Goal: Information Seeking & Learning: Understand process/instructions

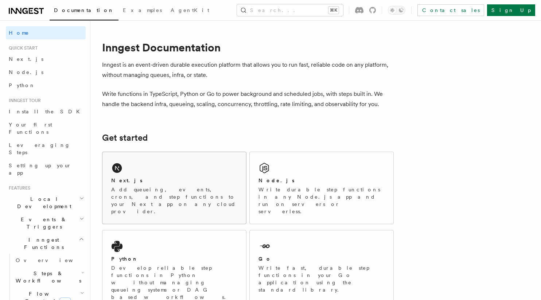
click at [175, 182] on div "Next.js" at bounding box center [174, 181] width 126 height 8
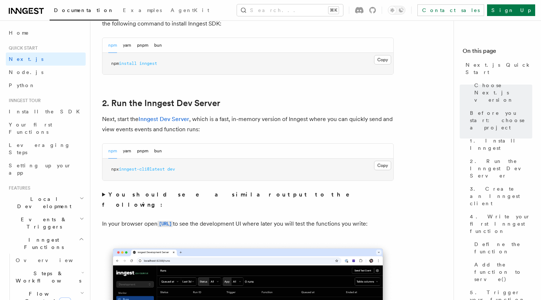
scroll to position [487, 0]
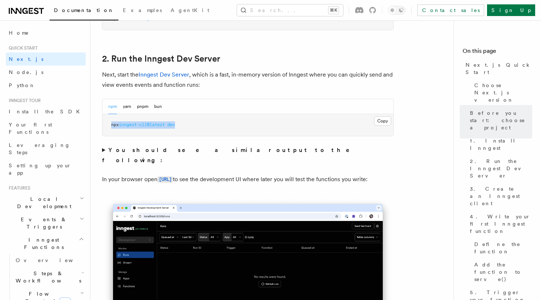
drag, startPoint x: 183, startPoint y: 125, endPoint x: 106, endPoint y: 125, distance: 76.6
click at [106, 125] on pre "npx inngest-cli@latest dev" at bounding box center [247, 125] width 291 height 22
drag, startPoint x: 108, startPoint y: 125, endPoint x: 205, endPoint y: 124, distance: 97.3
click at [205, 124] on pre "npx inngest-cli@latest dev" at bounding box center [247, 125] width 291 height 22
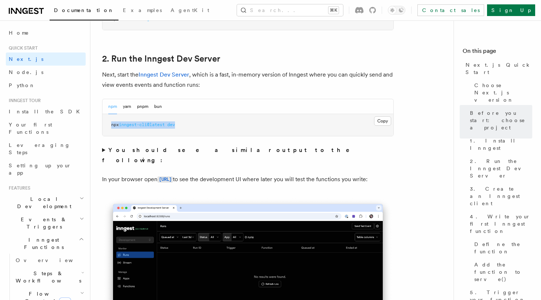
click at [205, 124] on pre "npx inngest-cli@latest dev" at bounding box center [247, 125] width 291 height 22
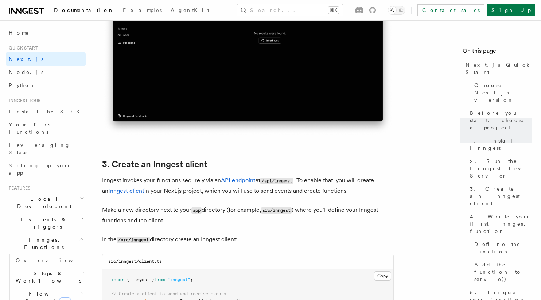
scroll to position [815, 0]
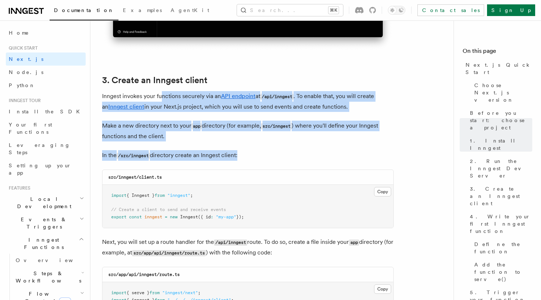
drag, startPoint x: 160, startPoint y: 92, endPoint x: 276, endPoint y: 166, distance: 137.5
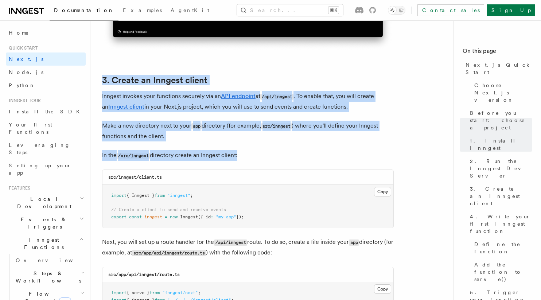
drag, startPoint x: 286, startPoint y: 166, endPoint x: 244, endPoint y: 74, distance: 101.0
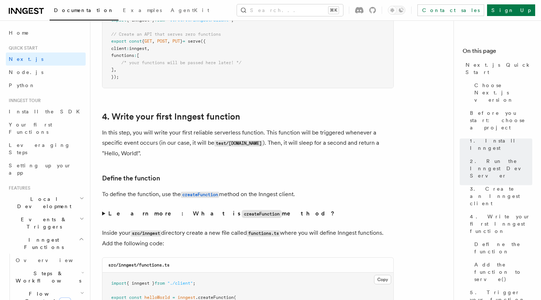
scroll to position [1130, 0]
